Goal: Transaction & Acquisition: Purchase product/service

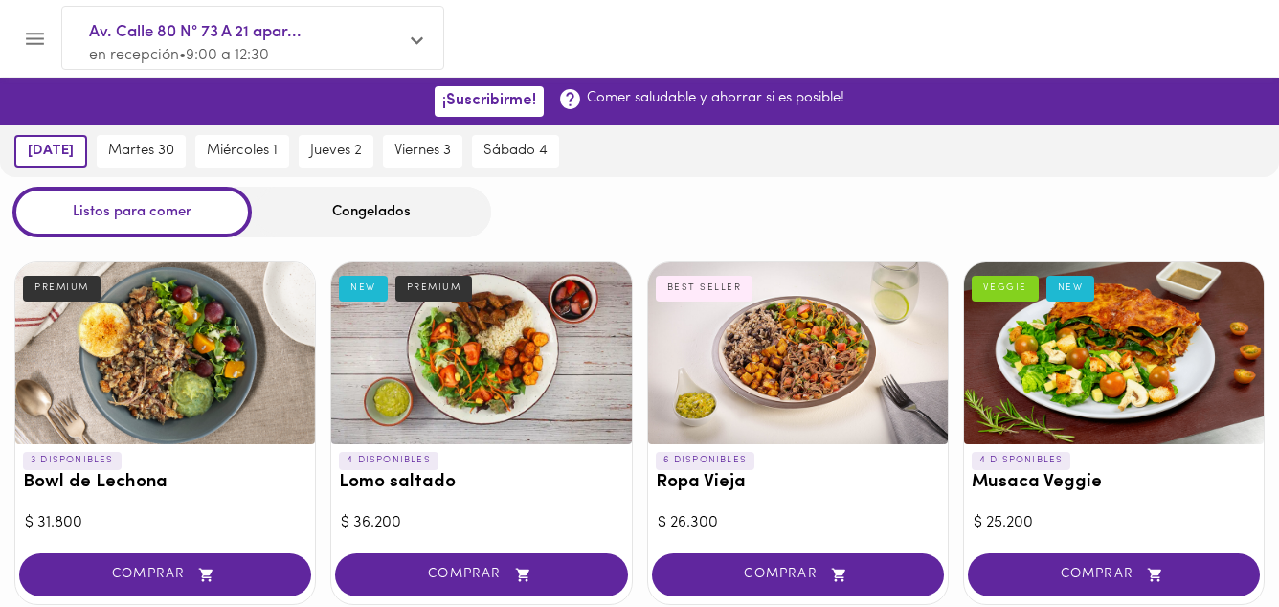
scroll to position [766, 0]
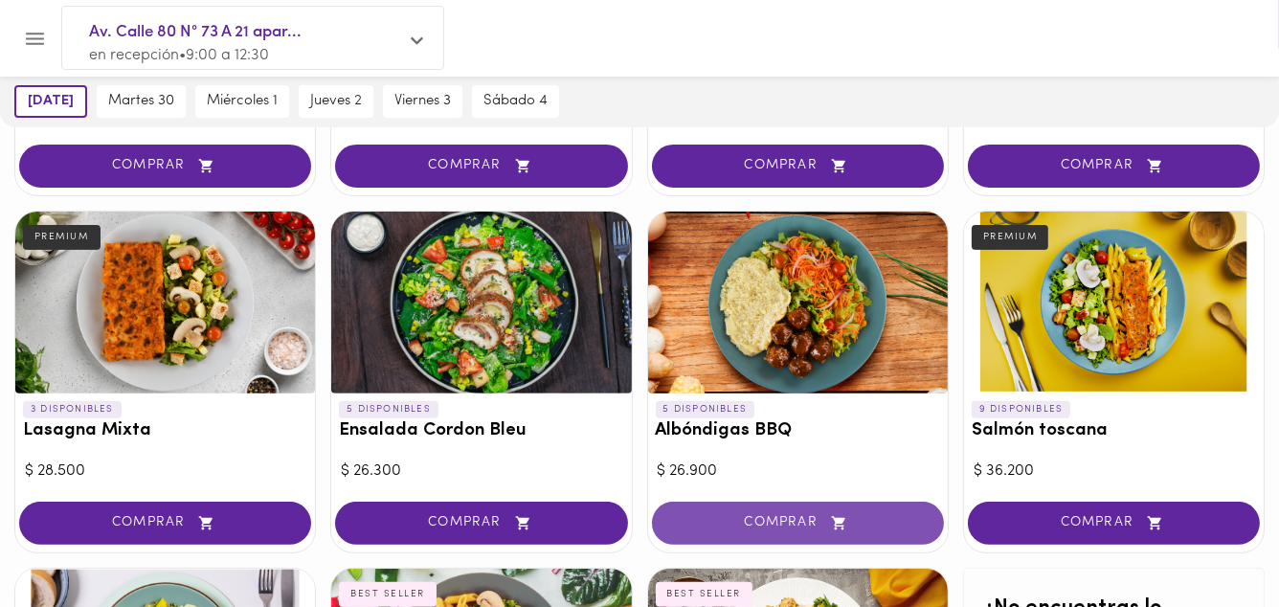
click at [807, 520] on span "COMPRAR" at bounding box center [798, 523] width 244 height 16
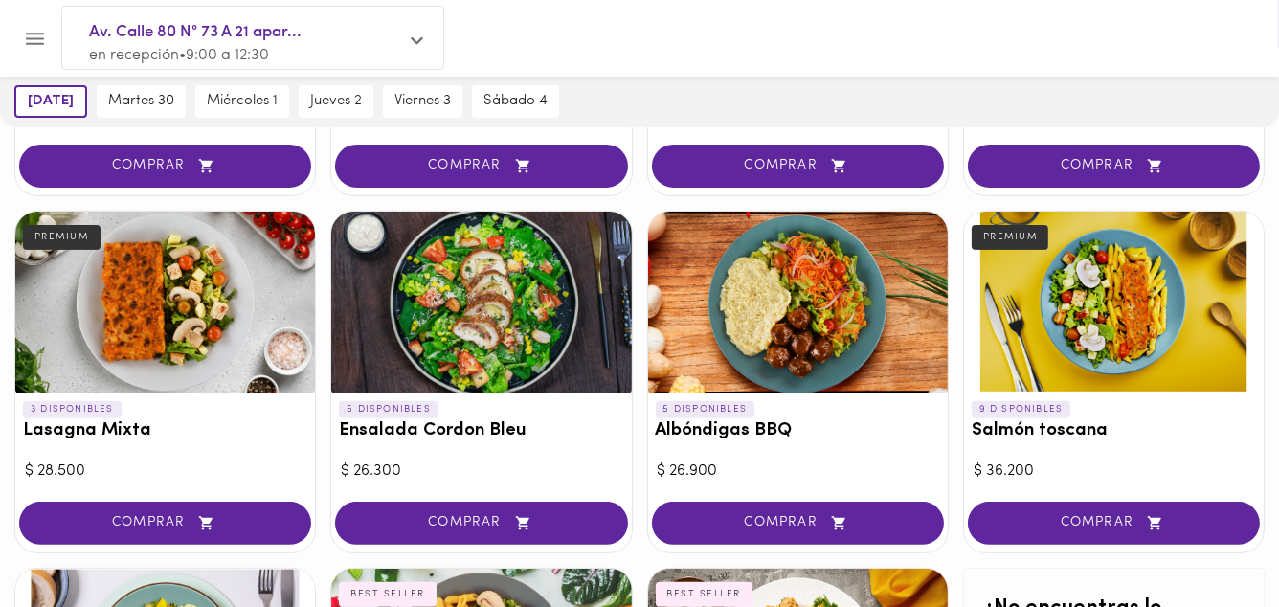
click at [807, 520] on div at bounding box center [639, 303] width 1279 height 607
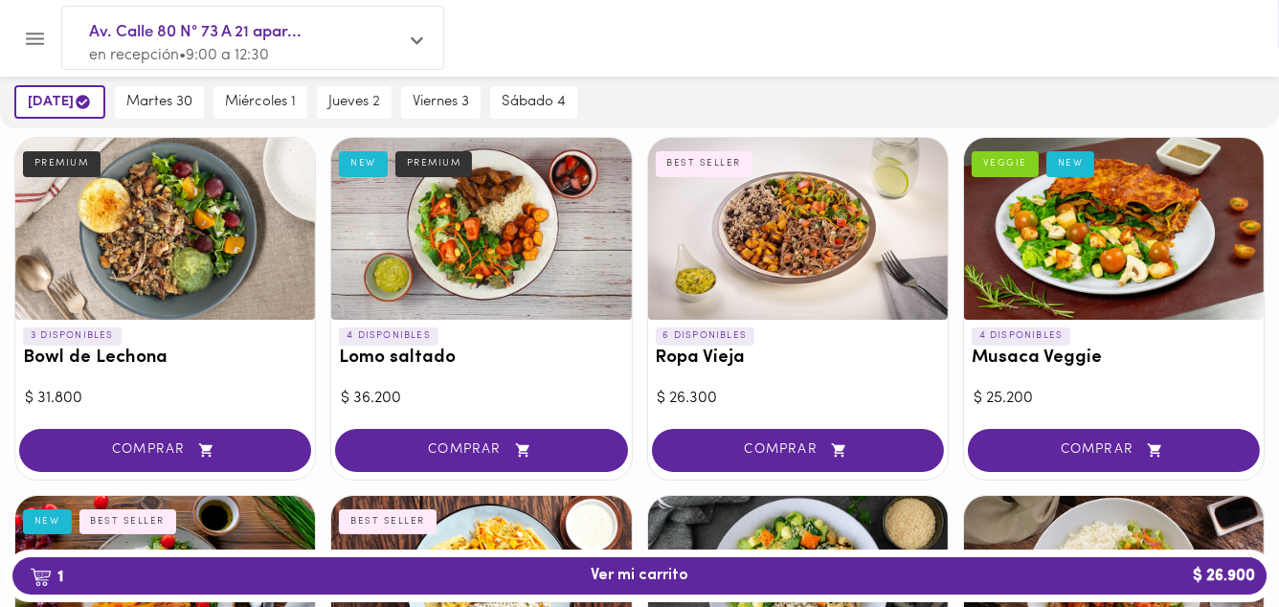
scroll to position [153, 0]
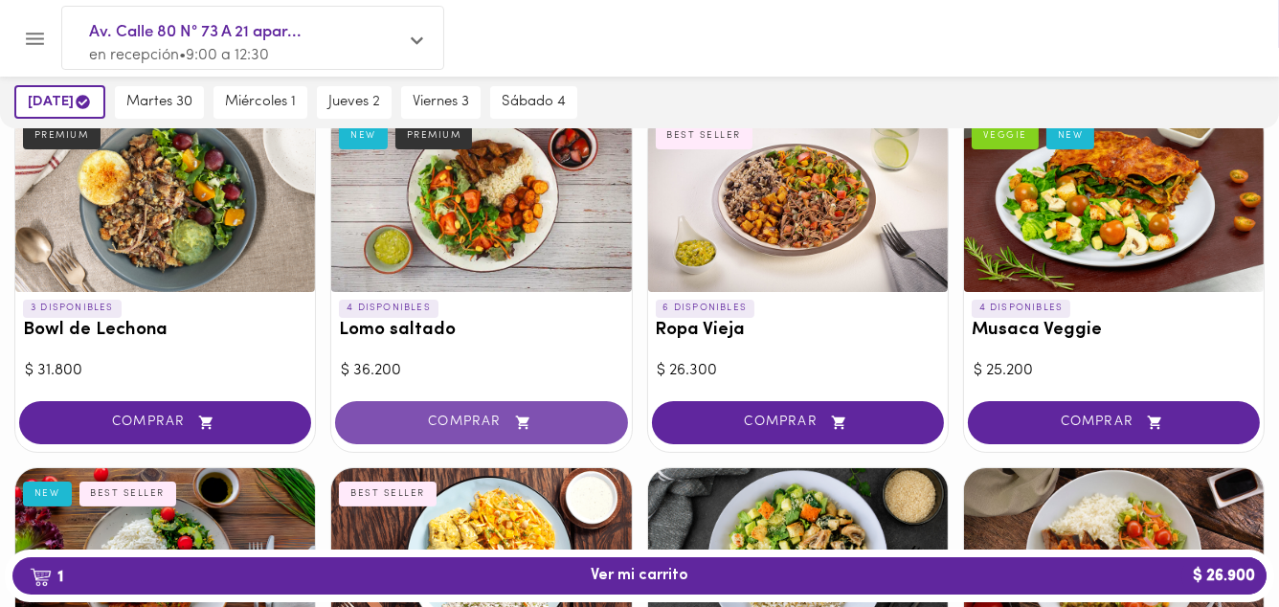
click at [479, 417] on span "COMPRAR" at bounding box center [481, 423] width 244 height 16
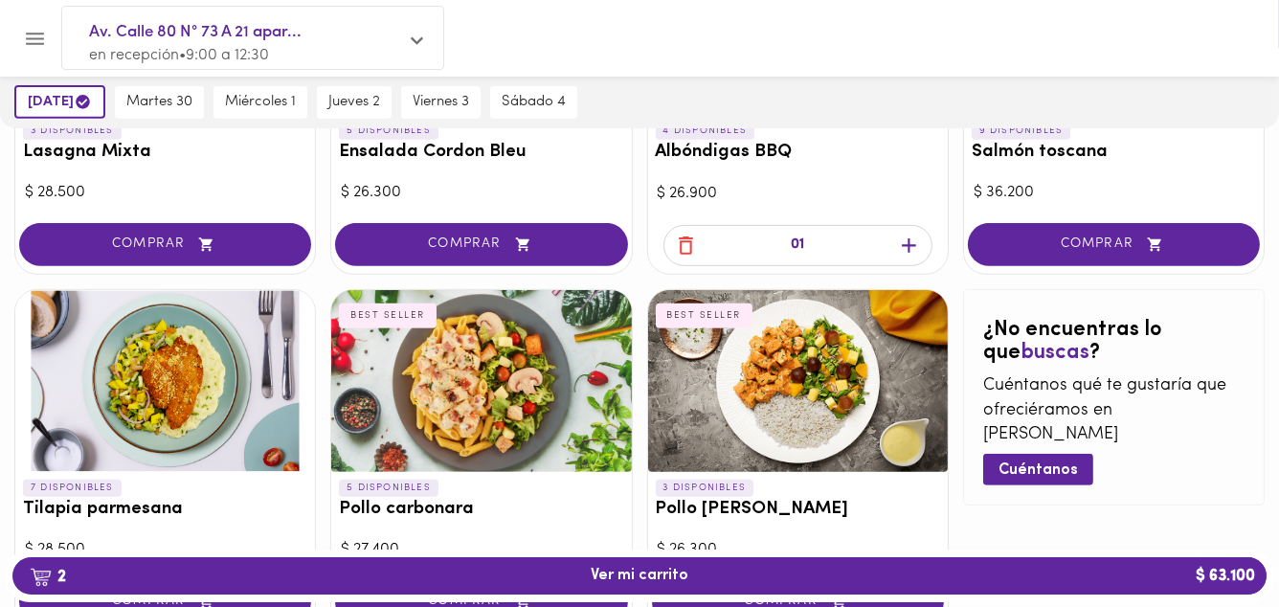
scroll to position [1149, 0]
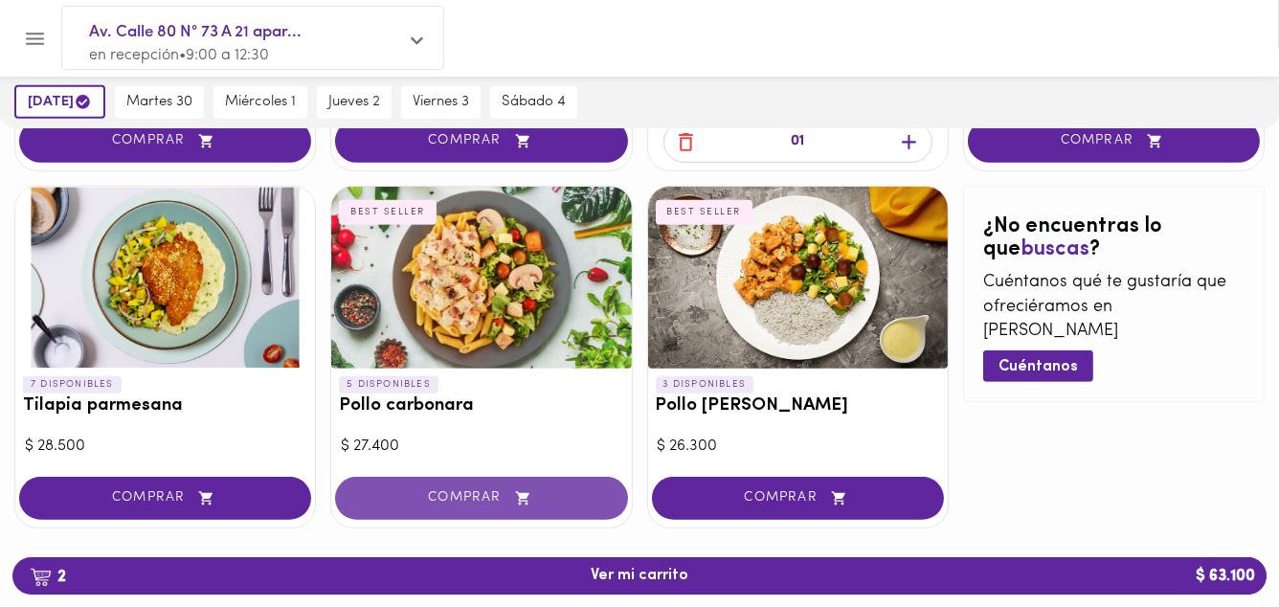
click at [478, 490] on span "COMPRAR" at bounding box center [481, 498] width 244 height 16
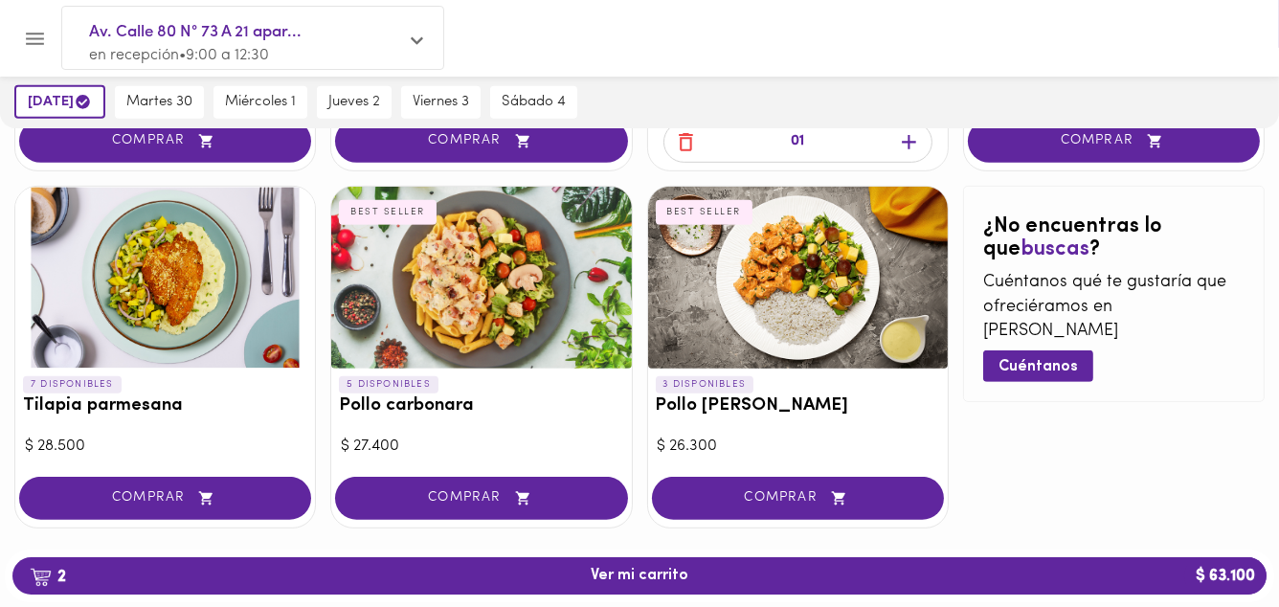
click at [478, 490] on div at bounding box center [639, 303] width 1279 height 607
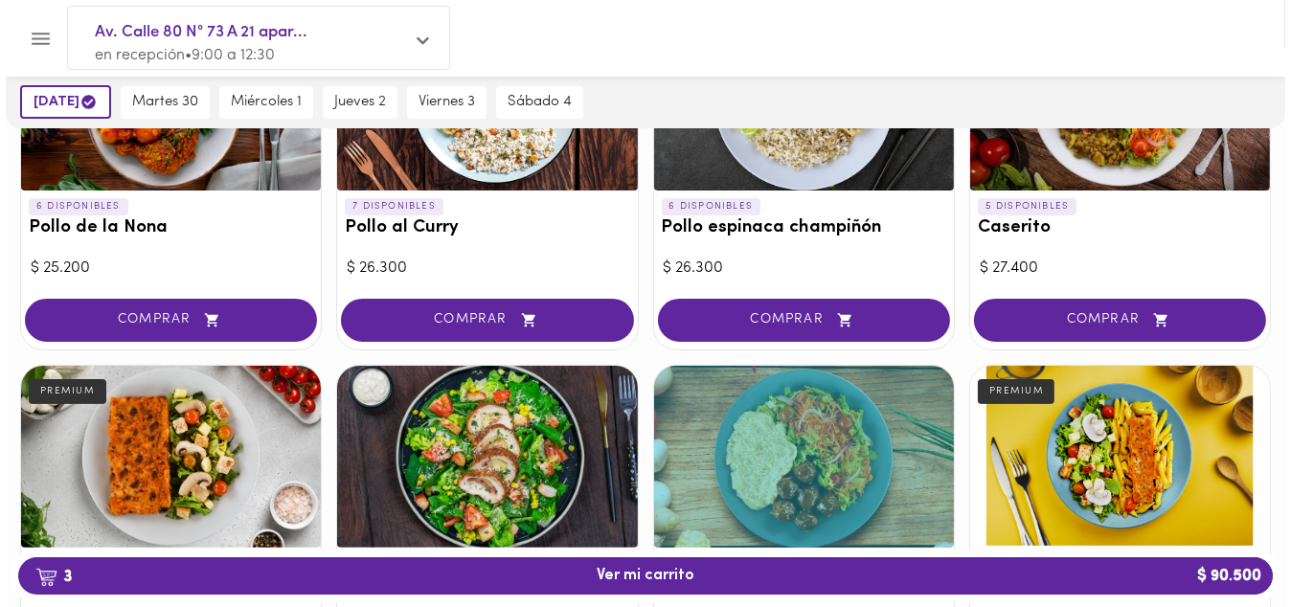
scroll to position [766, 0]
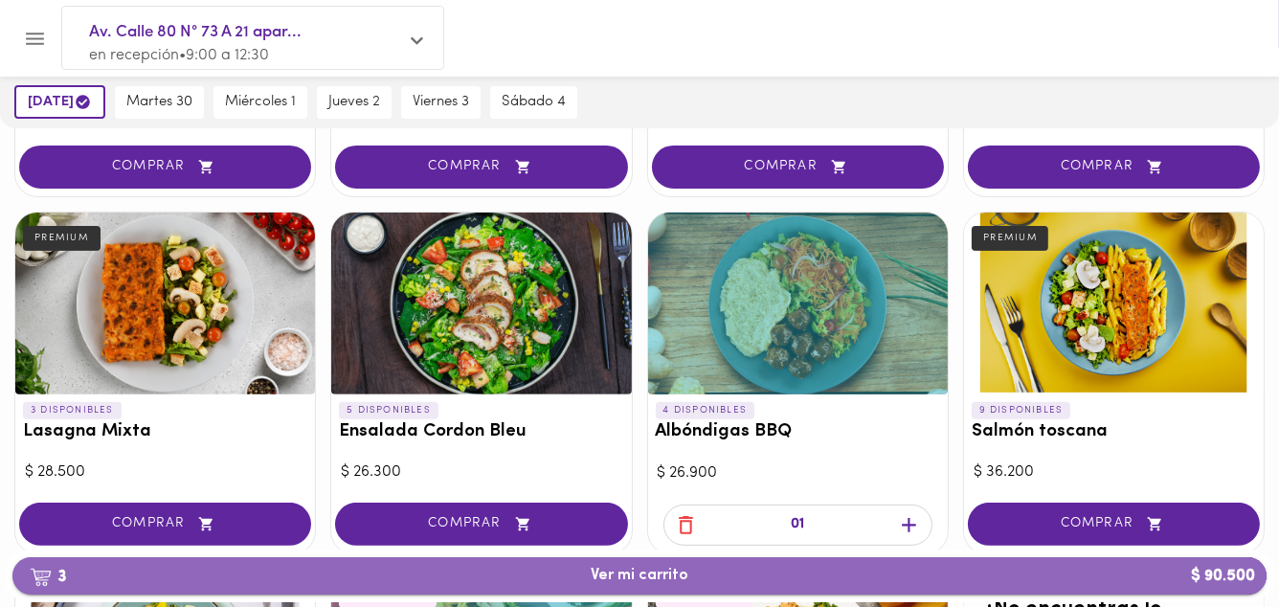
click at [641, 579] on span "3 Ver mi carrito $ 90.500" at bounding box center [640, 576] width 98 height 18
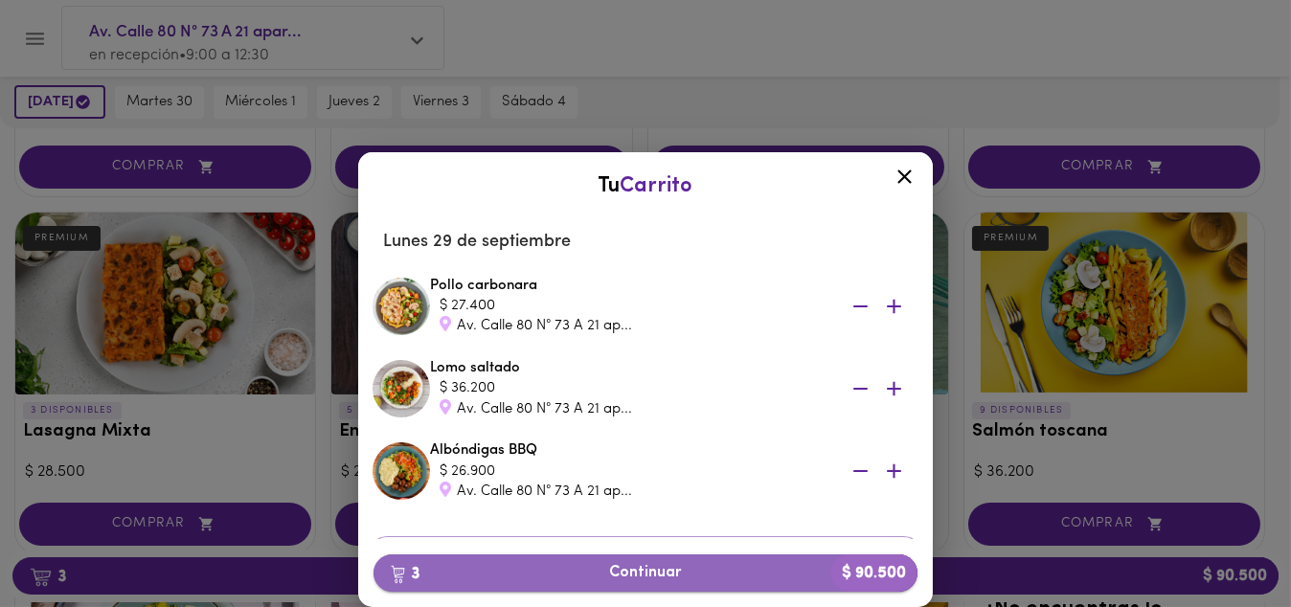
click at [614, 568] on span "3 Continuar $ 90.500" at bounding box center [645, 573] width 513 height 18
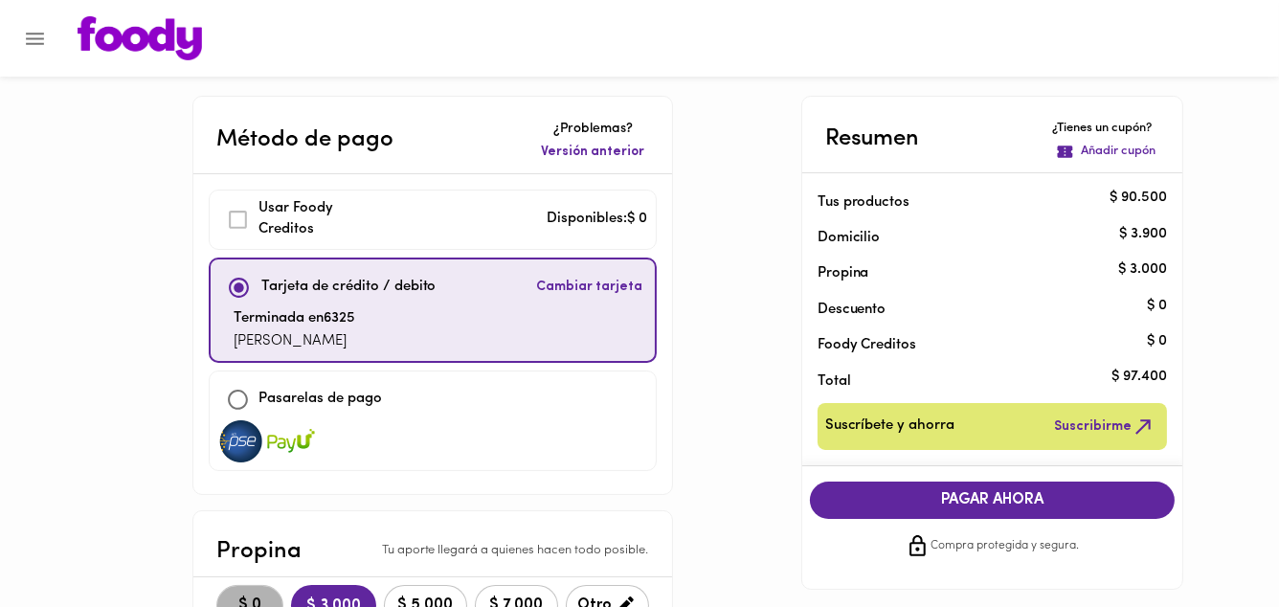
click at [243, 596] on span "$ 0" at bounding box center [250, 605] width 42 height 18
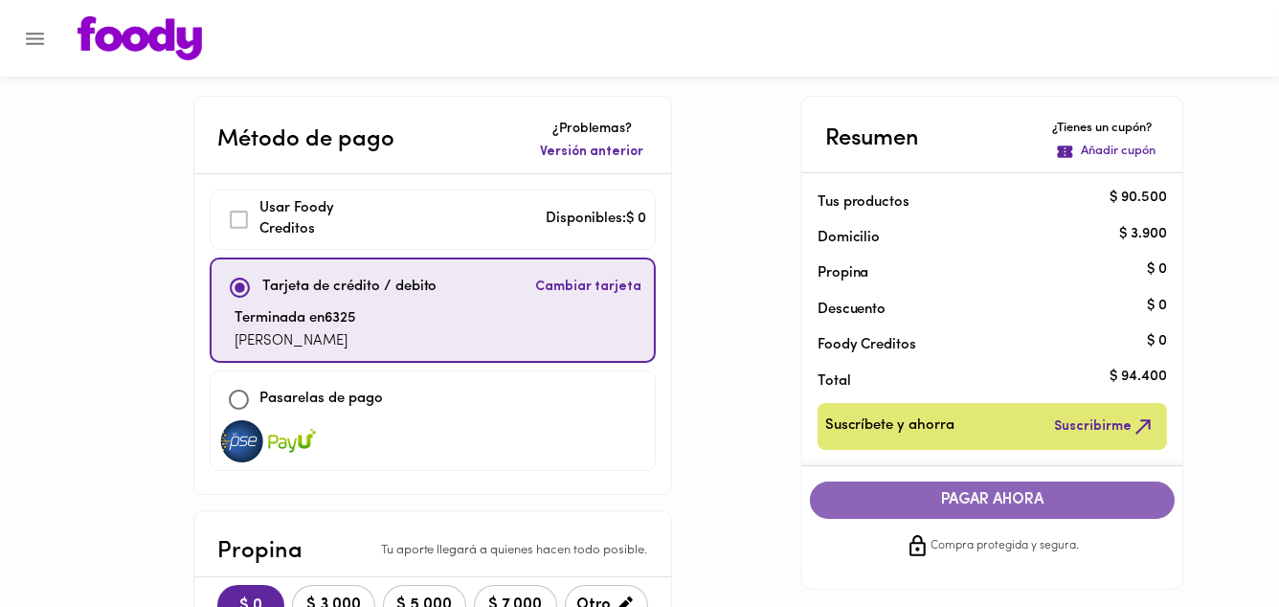
click at [1024, 499] on span "PAGAR AHORA" at bounding box center [992, 500] width 327 height 18
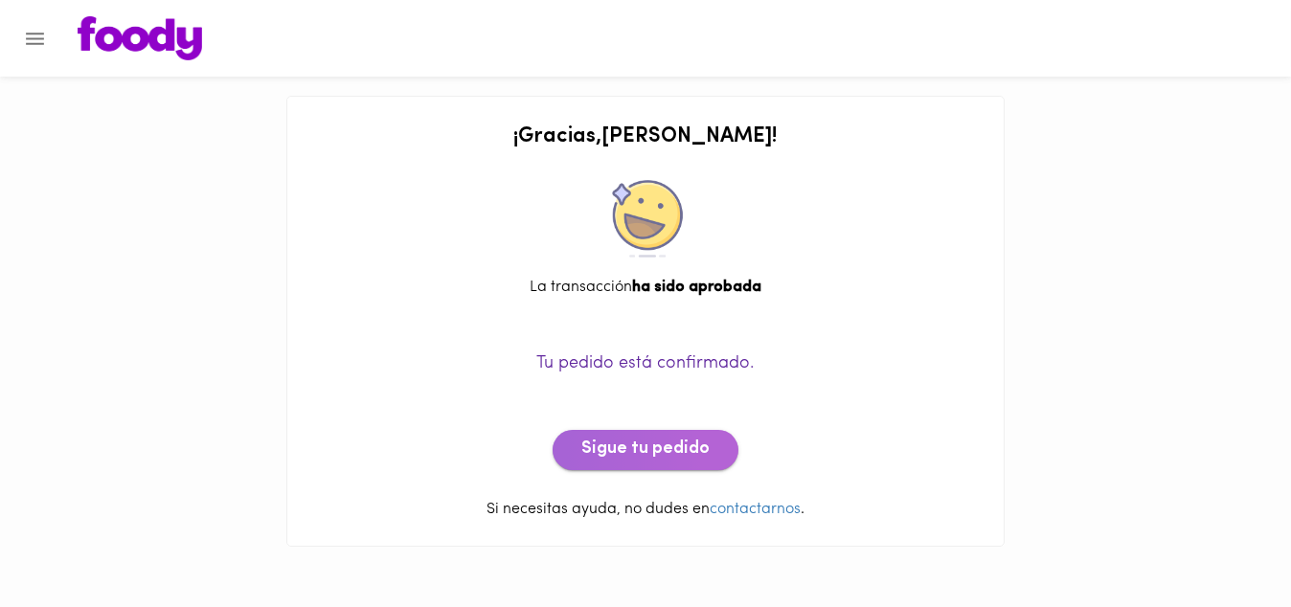
click at [675, 456] on span "Sigue tu pedido" at bounding box center [645, 449] width 128 height 21
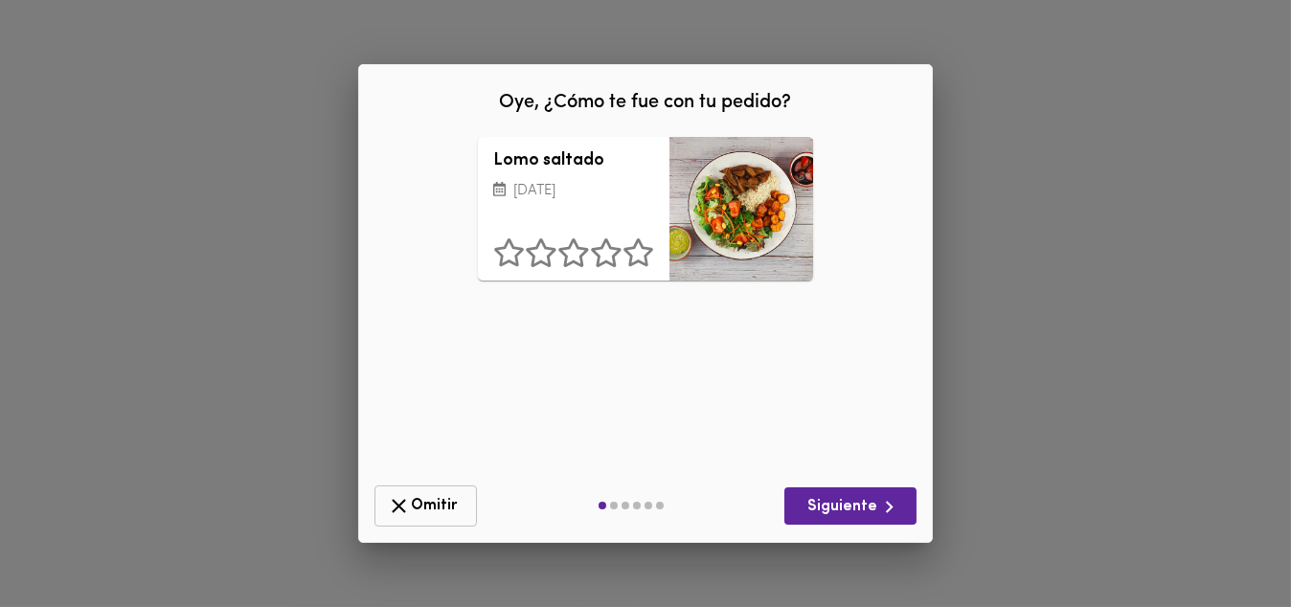
click at [398, 506] on icon "button" at bounding box center [399, 506] width 14 height 14
